Goal: Task Accomplishment & Management: Complete application form

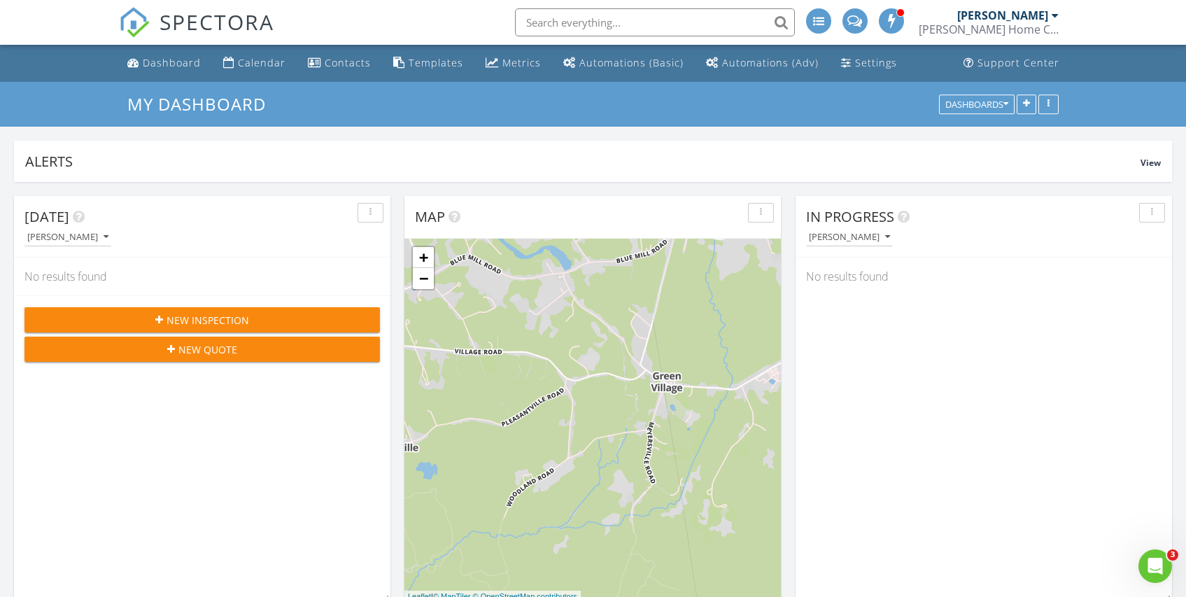
click at [162, 316] on icon "button" at bounding box center [159, 320] width 8 height 10
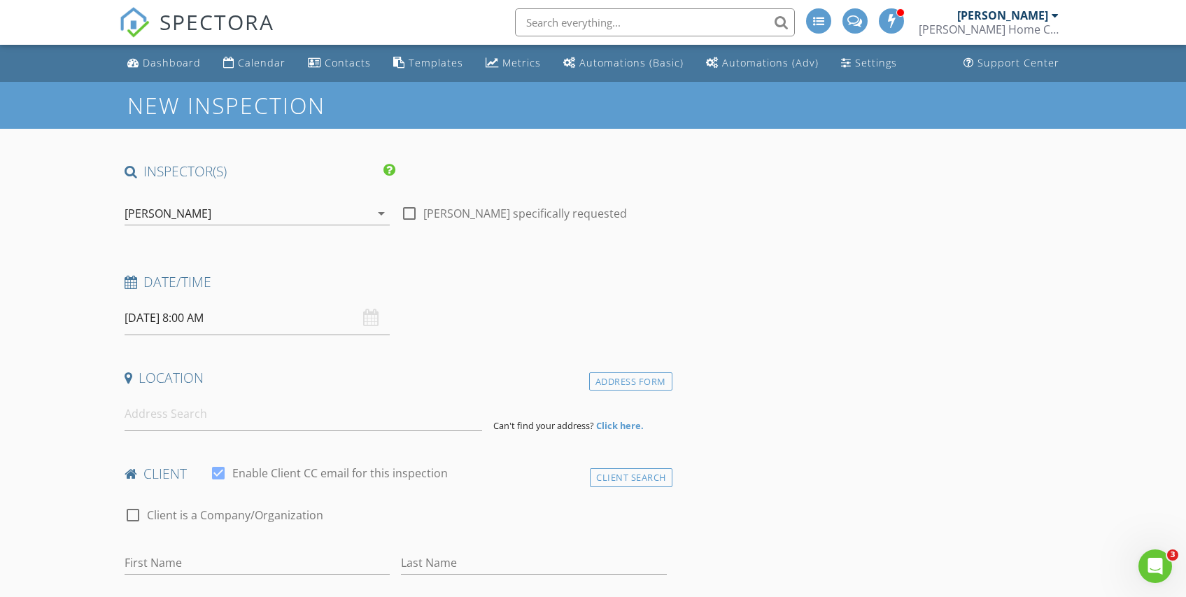
click at [265, 325] on input "[DATE] 8:00 AM" at bounding box center [258, 318] width 266 height 34
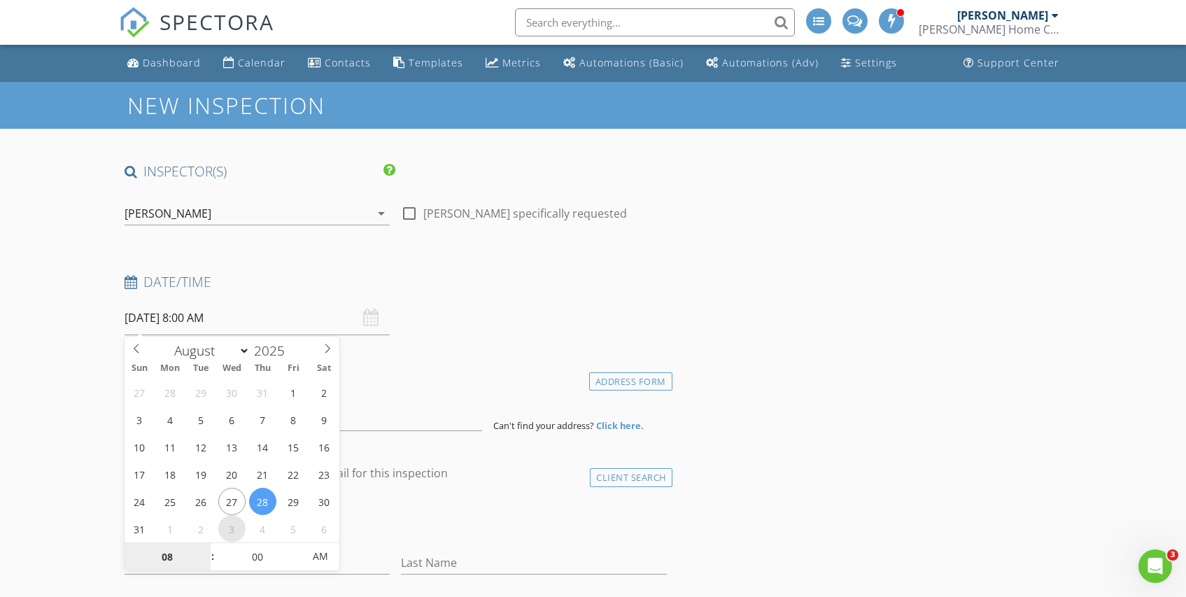
select select "8"
type input "[DATE] 8:00 AM"
type input "03"
type input "[DATE] 3:00 AM"
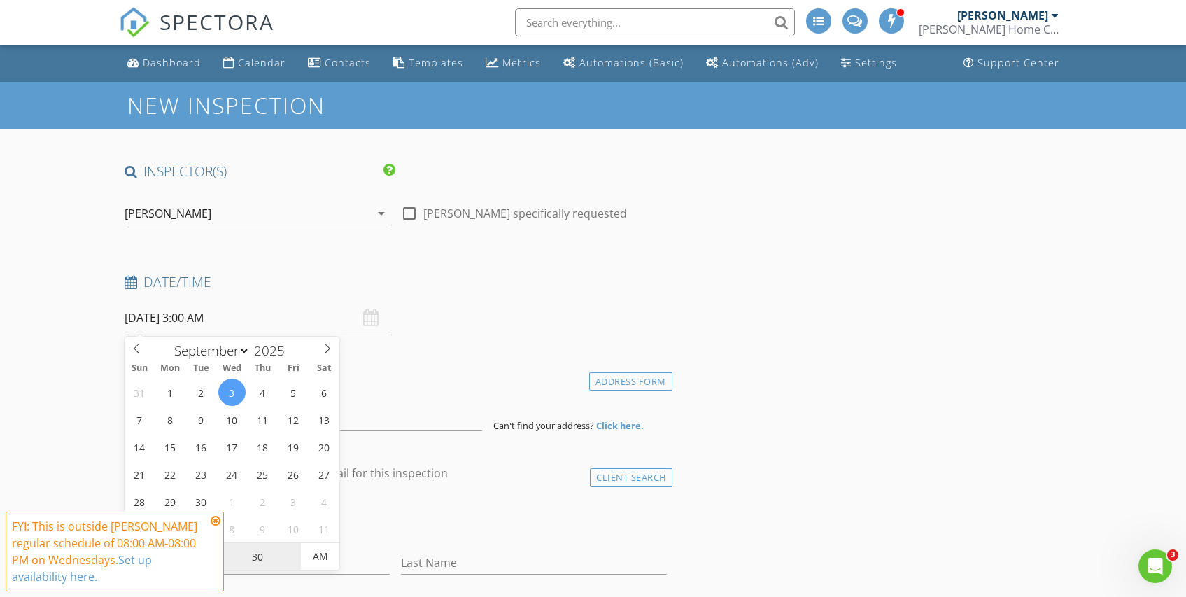
type input "30"
type input "[DATE] 3:30 PM"
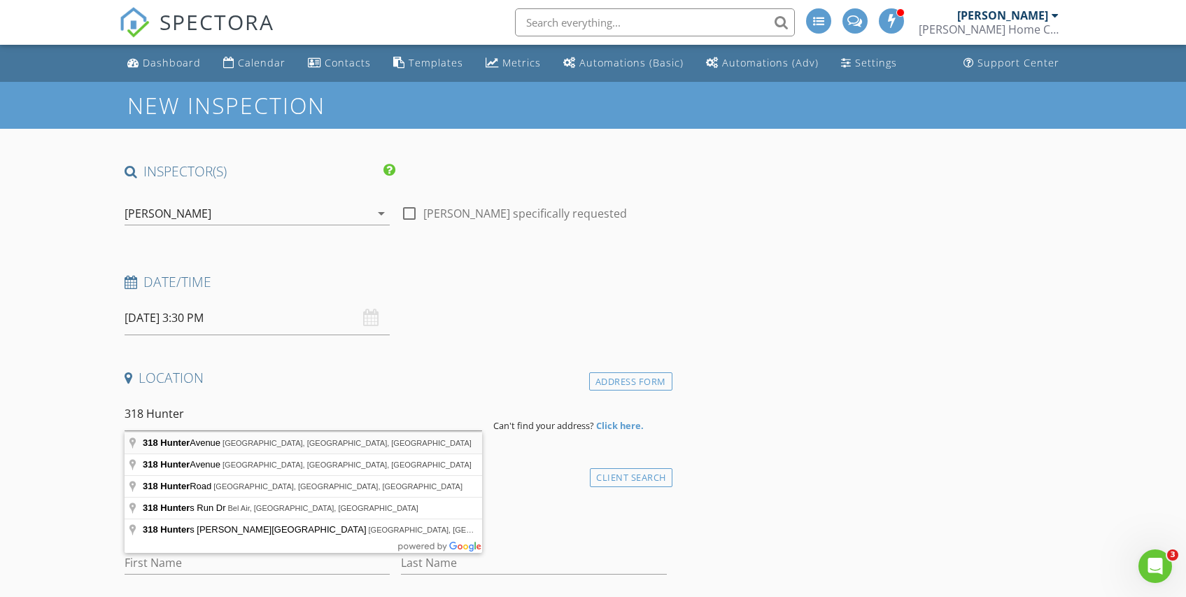
type input "[STREET_ADDRESS]"
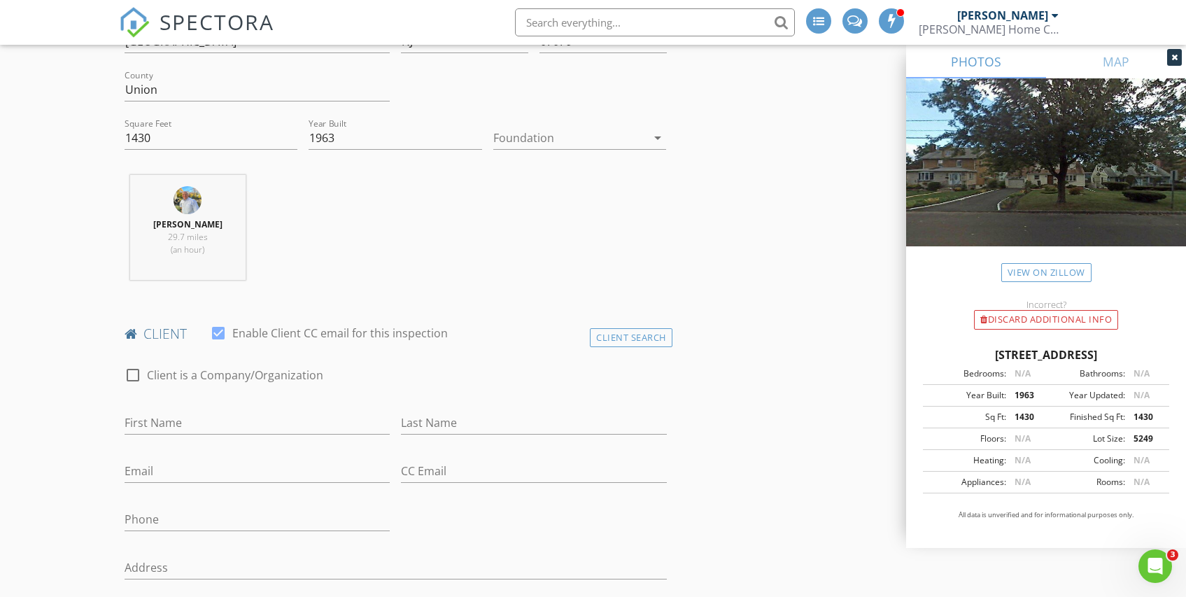
scroll to position [432, 0]
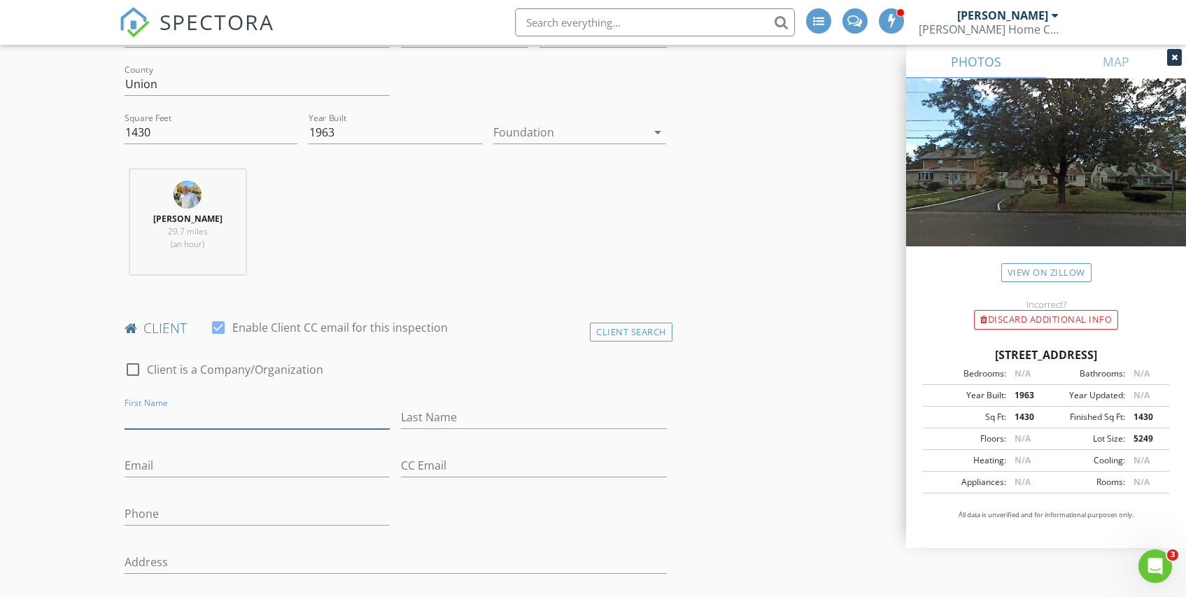
click at [202, 421] on input "First Name" at bounding box center [258, 417] width 266 height 23
type input "Chelsea"
type input "[PERSON_NAME]"
paste input "[EMAIL_ADDRESS][DOMAIN_NAME]"
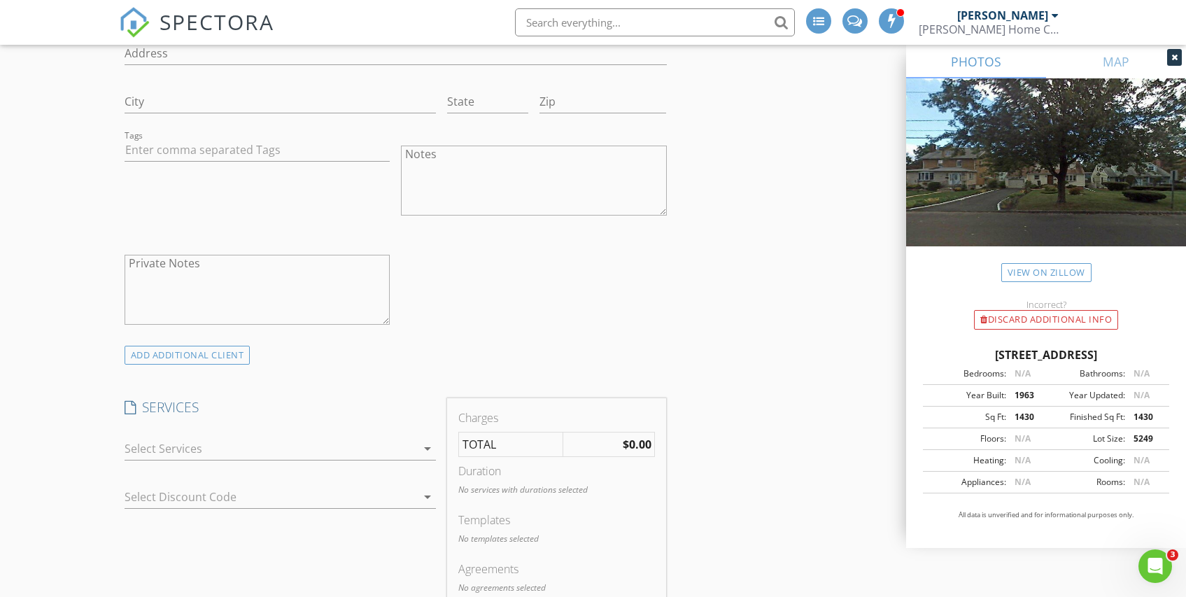
scroll to position [944, 0]
type input "[EMAIL_ADDRESS][DOMAIN_NAME]"
click at [209, 445] on div at bounding box center [271, 445] width 292 height 22
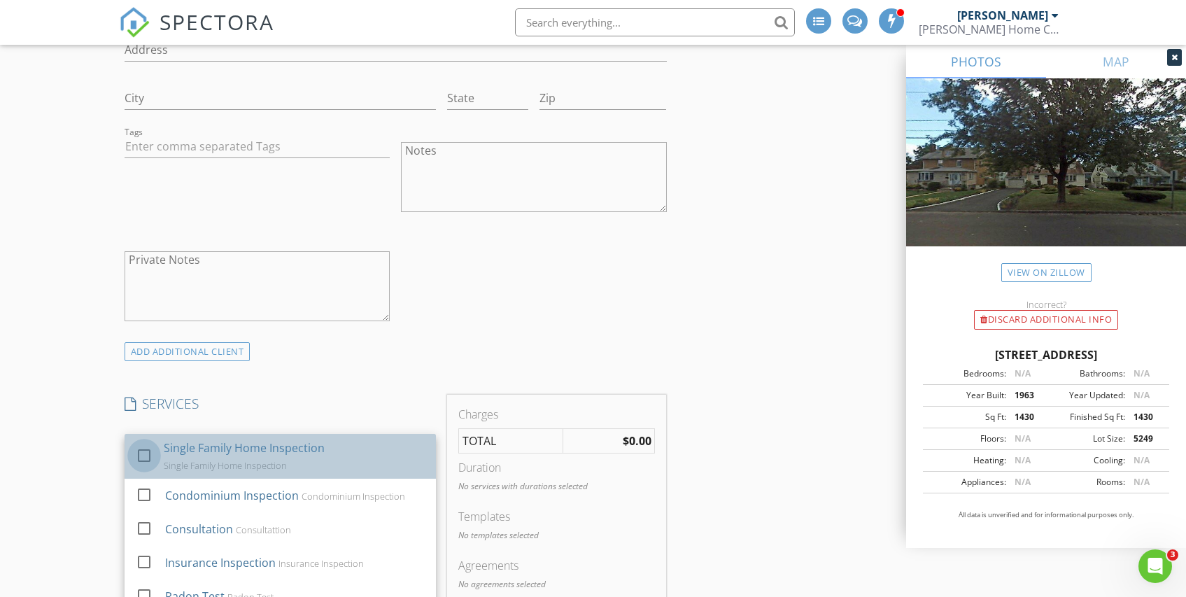
click at [144, 456] on div at bounding box center [144, 456] width 24 height 24
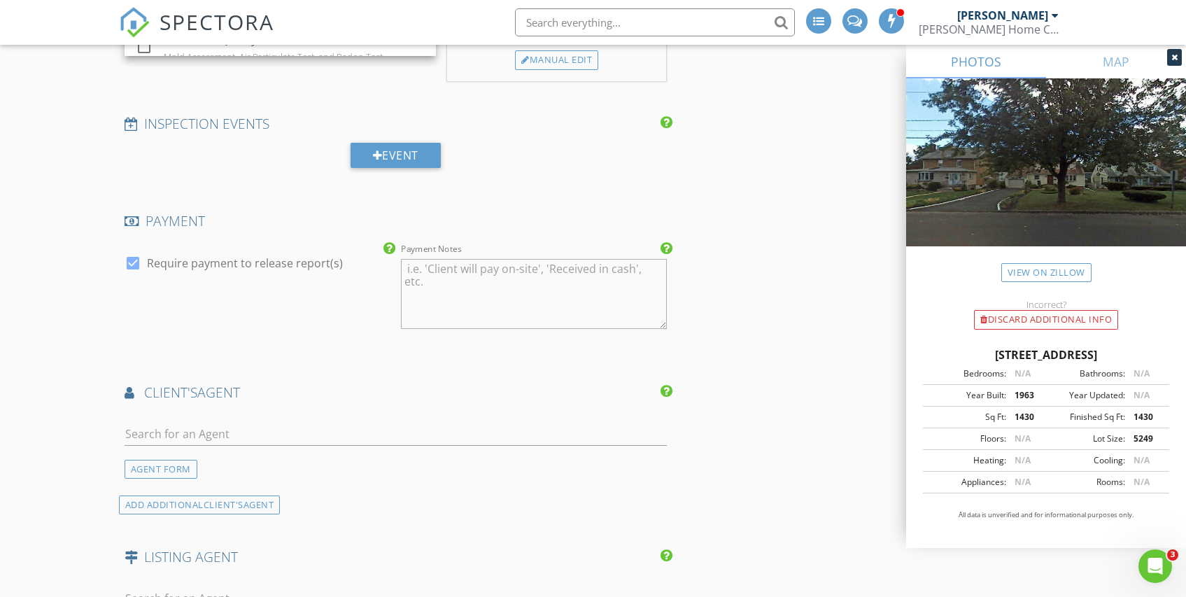
scroll to position [1673, 0]
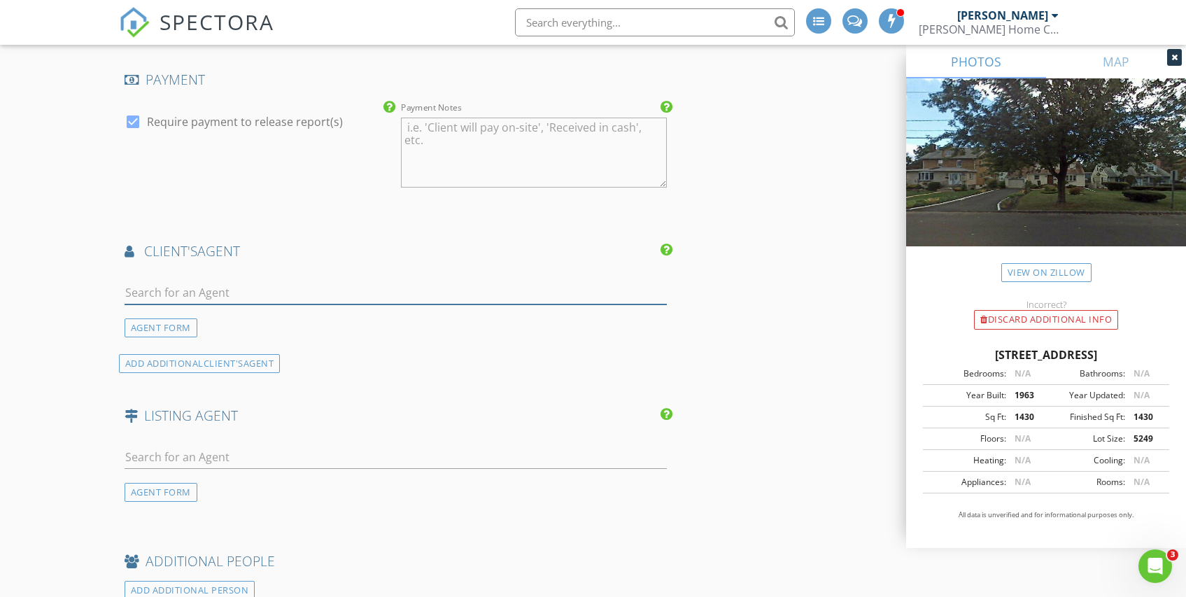
click at [162, 291] on input "text" at bounding box center [396, 292] width 542 height 23
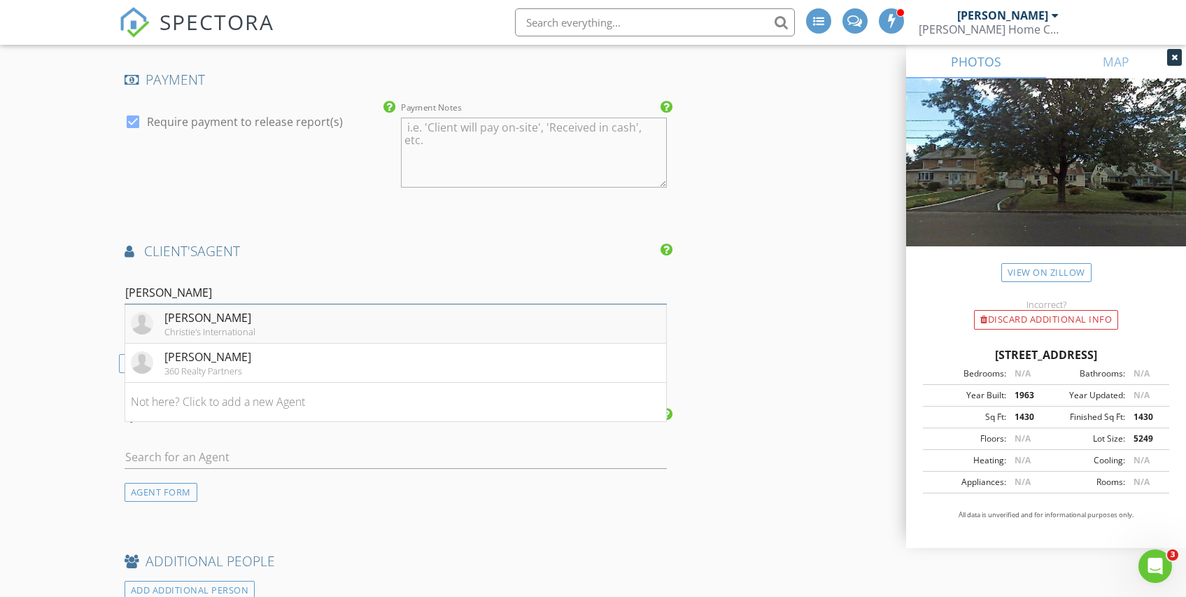
type input "[PERSON_NAME]"
click at [197, 316] on div "[PERSON_NAME]" at bounding box center [209, 317] width 91 height 17
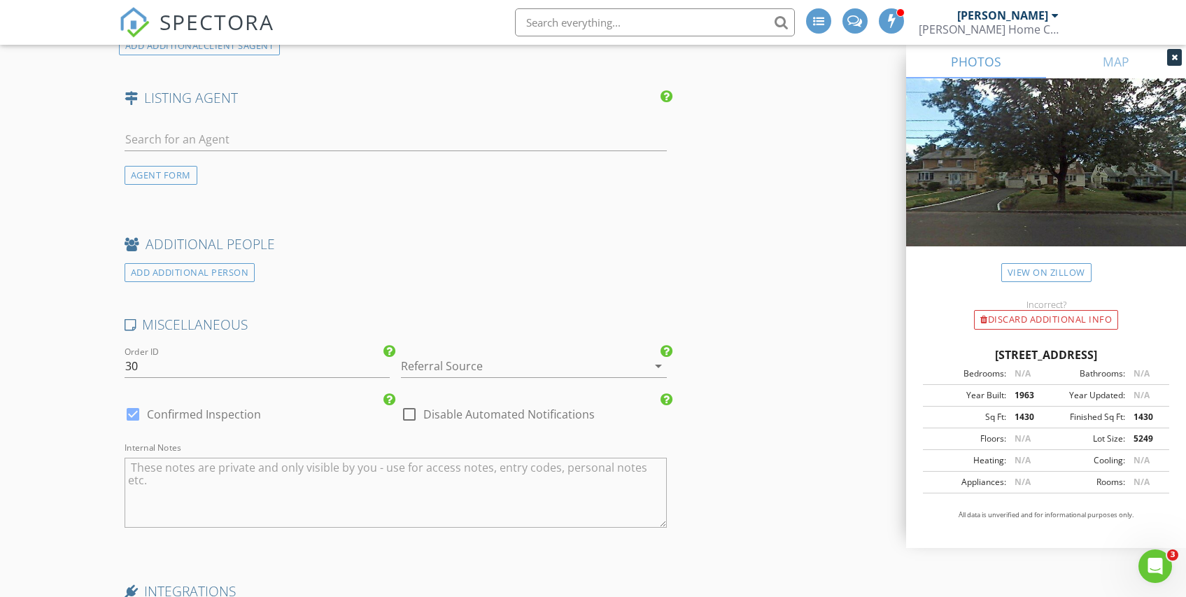
scroll to position [2366, 0]
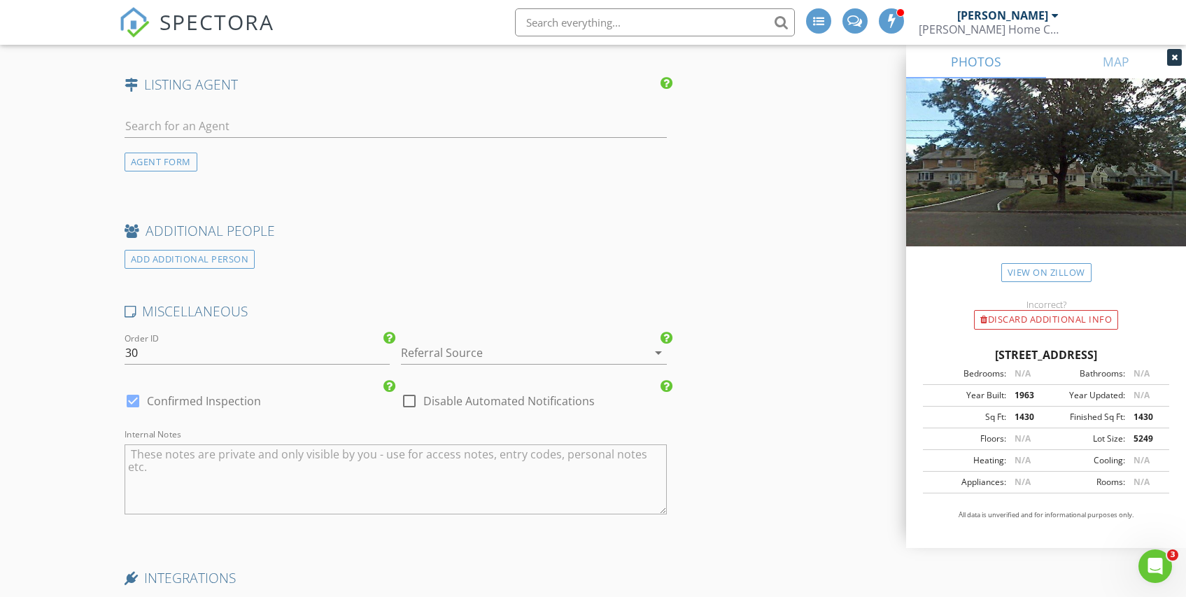
click at [421, 351] on div at bounding box center [514, 352] width 227 height 22
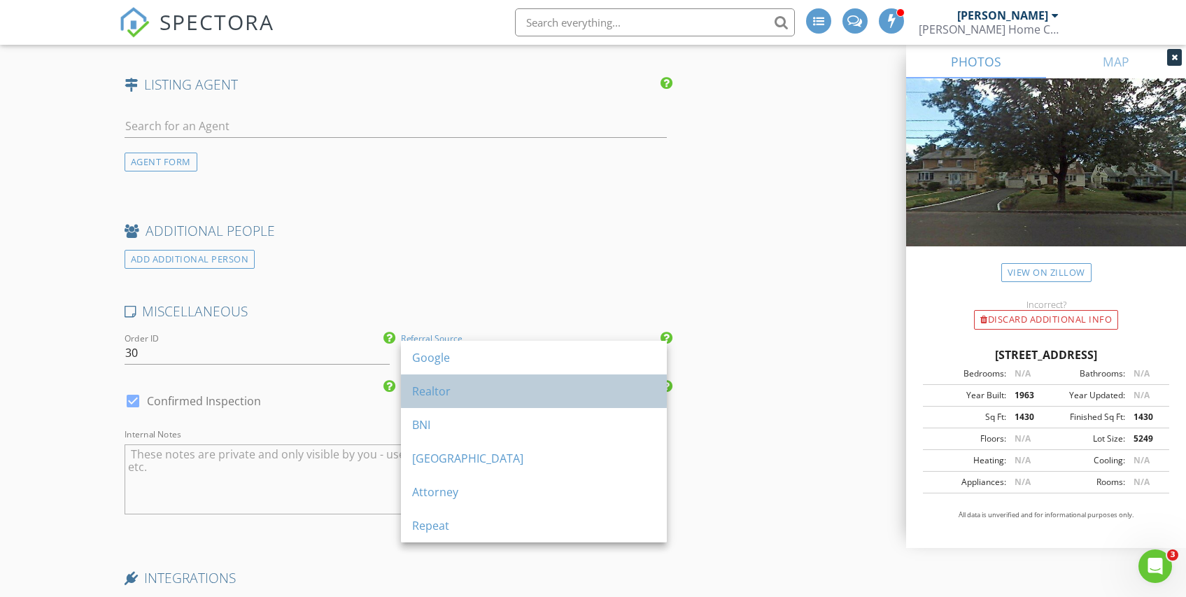
click at [422, 385] on div "Realtor" at bounding box center [533, 391] width 243 height 17
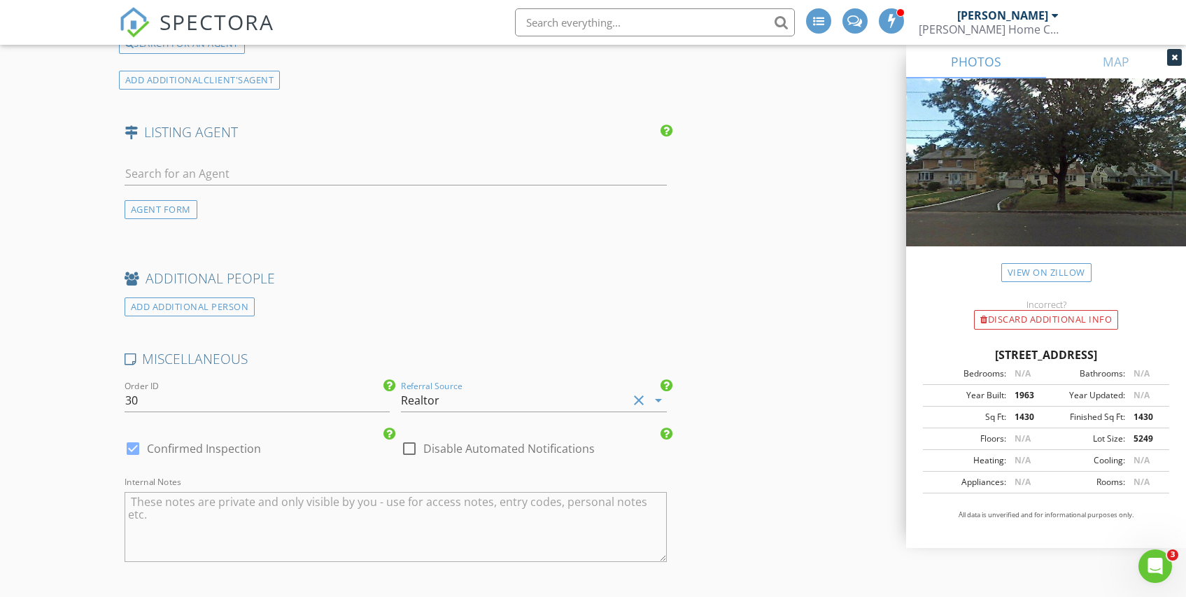
scroll to position [2319, 0]
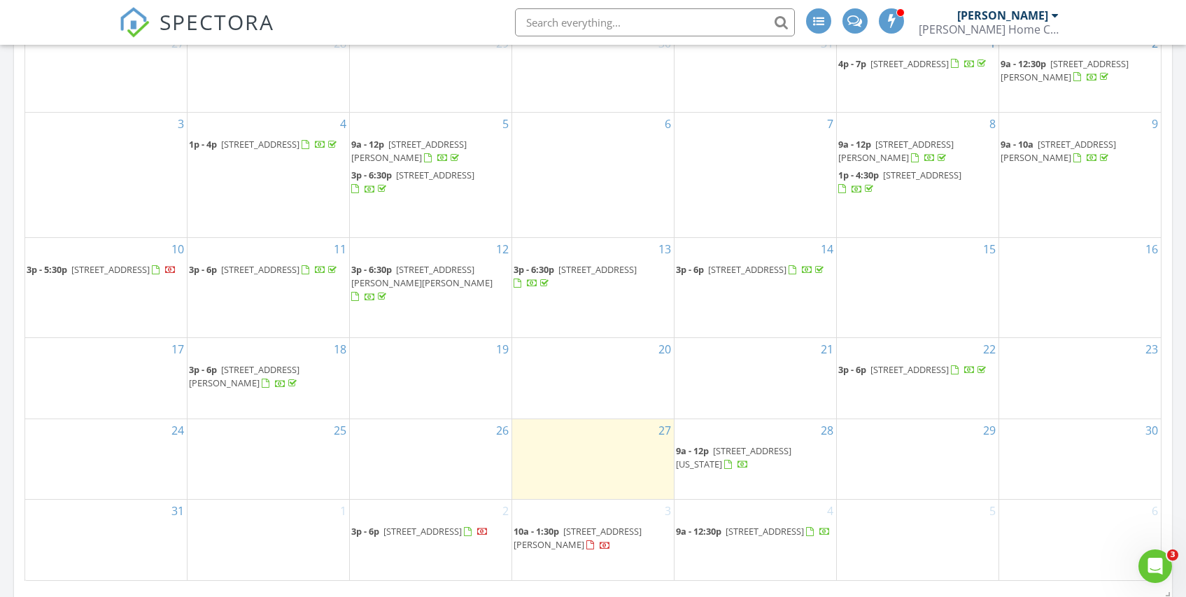
scroll to position [708, 0]
